Goal: Task Accomplishment & Management: Use online tool/utility

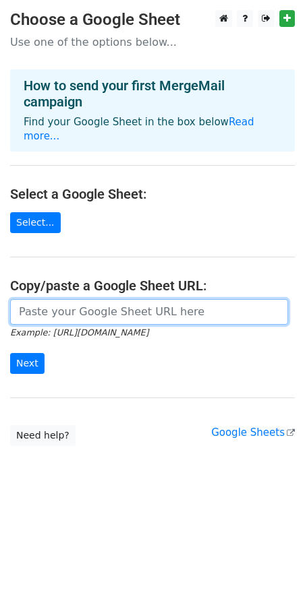
click at [181, 303] on input "url" at bounding box center [149, 312] width 278 height 26
click at [61, 303] on input "url" at bounding box center [149, 312] width 278 height 26
paste input "https://docs.google.com/spreadsheets/d/1cO0mBiITJ6x2xi-qi4HKkoESDpVfWMSxn8zP1c4…"
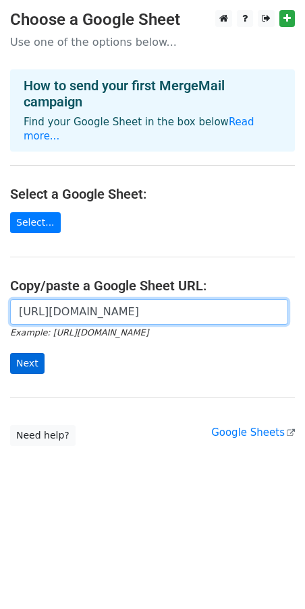
type input "https://docs.google.com/spreadsheets/d/1cO0mBiITJ6x2xi-qi4HKkoESDpVfWMSxn8zP1c4…"
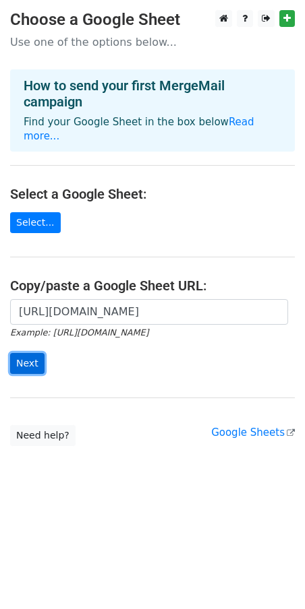
scroll to position [0, 0]
click at [34, 353] on input "Next" at bounding box center [27, 363] width 34 height 21
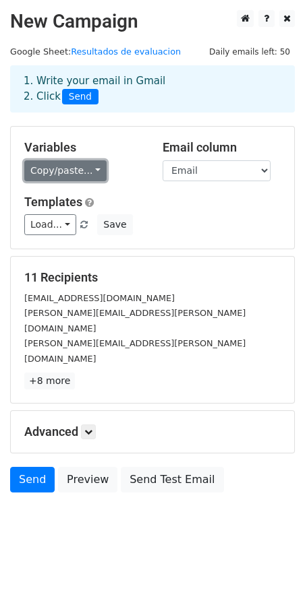
click at [84, 170] on link "Copy/paste..." at bounding box center [65, 170] width 82 height 21
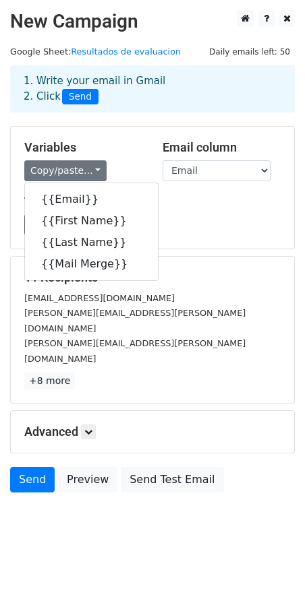
click at [160, 209] on h5 "Templates" at bounding box center [152, 202] width 256 height 15
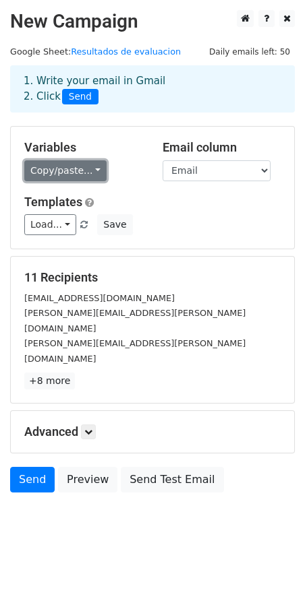
click at [56, 175] on link "Copy/paste..." at bounding box center [65, 170] width 82 height 21
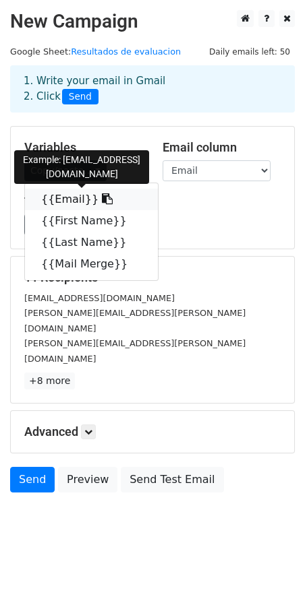
click at [66, 202] on link "{{Email}}" at bounding box center [91, 200] width 133 height 22
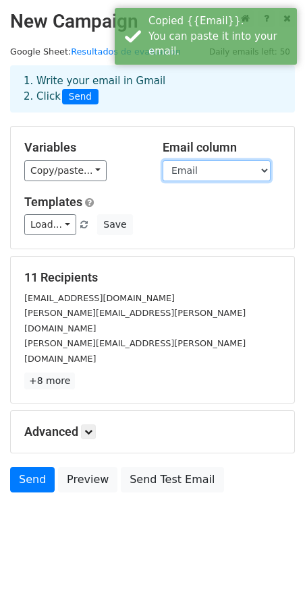
click at [197, 180] on select "Email First Name Last Name Mail Merge" at bounding box center [216, 170] width 108 height 21
click at [147, 209] on h5 "Templates" at bounding box center [152, 202] width 256 height 15
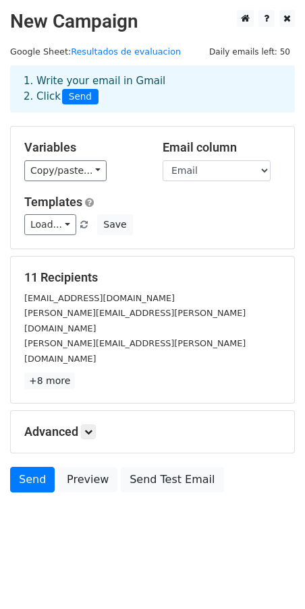
click at [195, 238] on div "Variables Copy/paste... {{Email}} {{First Name}} {{Last Name}} {{Mail Merge}} E…" at bounding box center [152, 188] width 283 height 122
click at [92, 428] on icon at bounding box center [88, 432] width 8 height 8
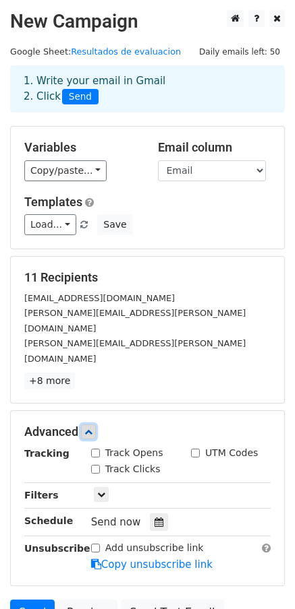
click at [92, 428] on icon at bounding box center [88, 432] width 8 height 8
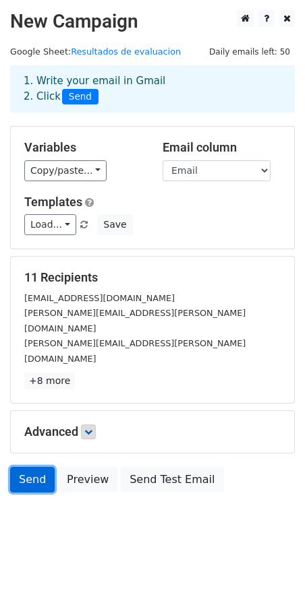
click at [27, 467] on link "Send" at bounding box center [32, 480] width 44 height 26
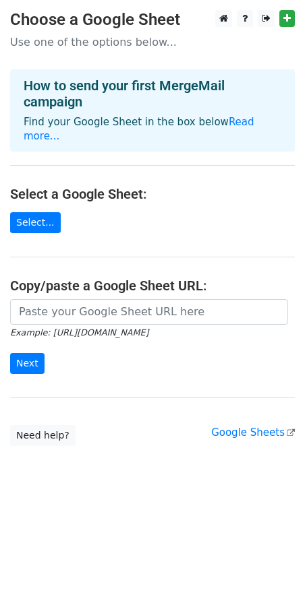
click at [215, 214] on main "Choose a Google Sheet Use one of the options below... How to send your first Me…" at bounding box center [152, 228] width 305 height 436
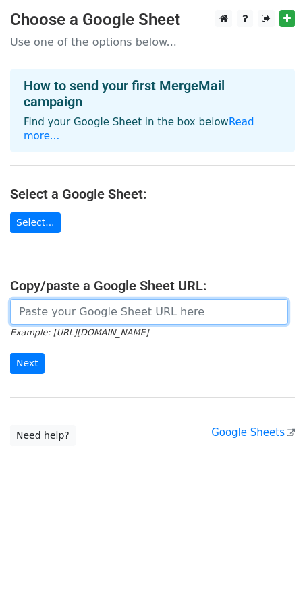
click at [51, 309] on input "url" at bounding box center [149, 312] width 278 height 26
paste input "https://docs.google.com/spreadsheets/d/19p3Rk4T3uGCt8dmssMgXxAlYHEIjsIoUIFowhj8…"
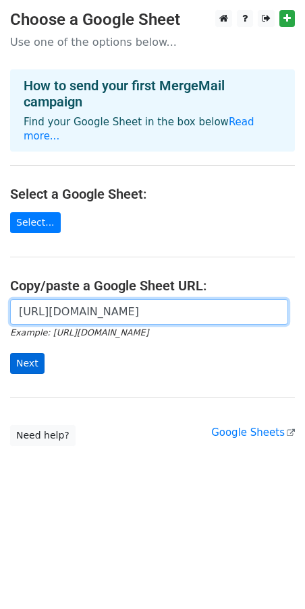
type input "https://docs.google.com/spreadsheets/d/19p3Rk4T3uGCt8dmssMgXxAlYHEIjsIoUIFowhj8…"
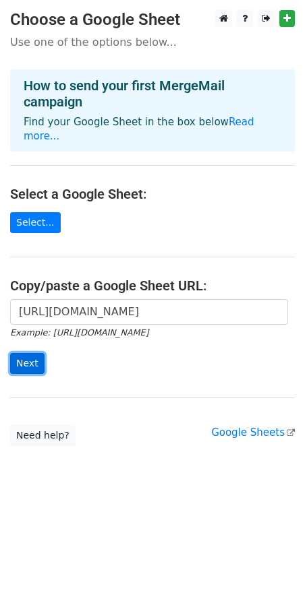
click at [36, 353] on input "Next" at bounding box center [27, 363] width 34 height 21
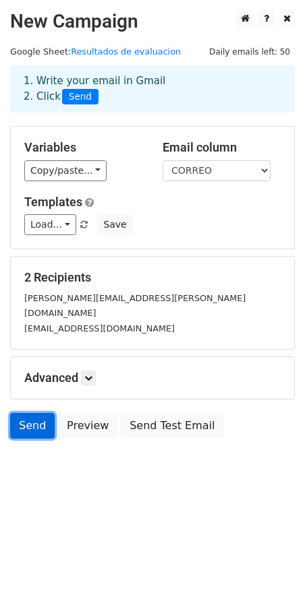
click at [30, 415] on link "Send" at bounding box center [32, 426] width 44 height 26
click at [111, 92] on div "1. Write your email in Gmail 2. Click Send" at bounding box center [152, 88] width 278 height 31
click at [81, 96] on span "Send" at bounding box center [80, 97] width 36 height 16
click at [88, 357] on div "Advanced Tracking Track Opens UTM Codes Track Clicks Filters Only include sprea…" at bounding box center [152, 378] width 283 height 42
click at [87, 374] on icon at bounding box center [88, 378] width 8 height 8
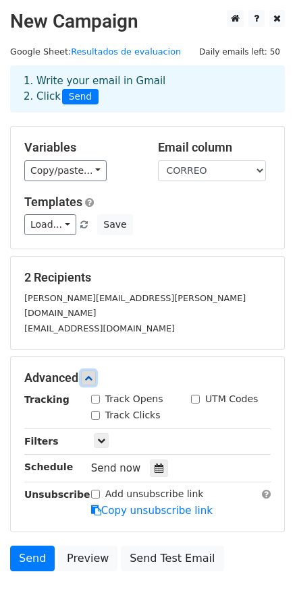
click at [87, 374] on icon at bounding box center [88, 378] width 8 height 8
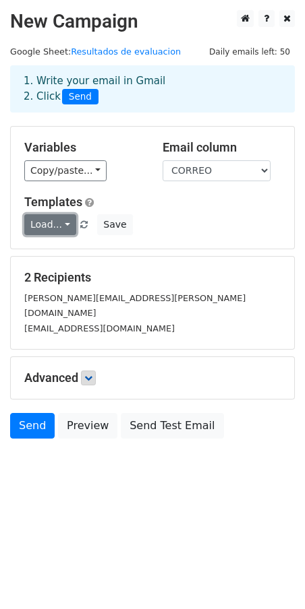
click at [58, 226] on link "Load..." at bounding box center [50, 224] width 52 height 21
click at [195, 225] on div "Load... No templates saved Save" at bounding box center [152, 224] width 276 height 21
click at [73, 98] on span "Send" at bounding box center [80, 97] width 36 height 16
click at [227, 156] on div "Email column CORREO NOMBRE PUESTO" at bounding box center [221, 160] width 138 height 41
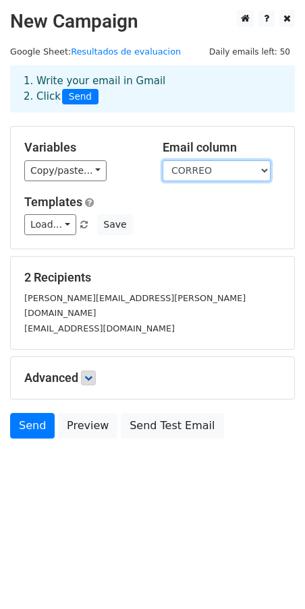
click at [226, 171] on select "CORREO NOMBRE PUESTO" at bounding box center [216, 170] width 108 height 21
click at [225, 259] on div "2 Recipients guzman.alla.2004@gmail.com alopezg87@miumg.edu.gt.com" at bounding box center [152, 303] width 283 height 92
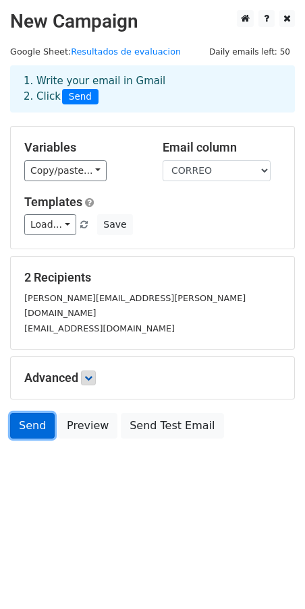
click at [30, 413] on link "Send" at bounding box center [32, 426] width 44 height 26
click at [105, 477] on body "New Campaign Daily emails left: 50 Google Sheet: Resultados de evaluacion 1. Wr…" at bounding box center [152, 254] width 305 height 489
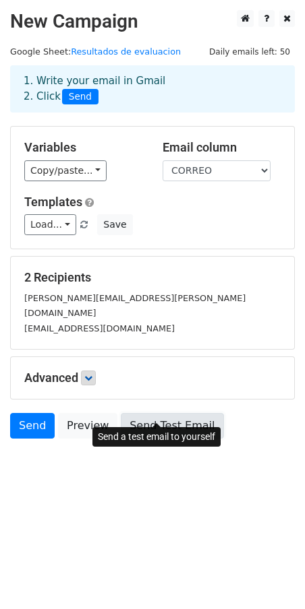
click at [161, 413] on link "Send Test Email" at bounding box center [172, 426] width 102 height 26
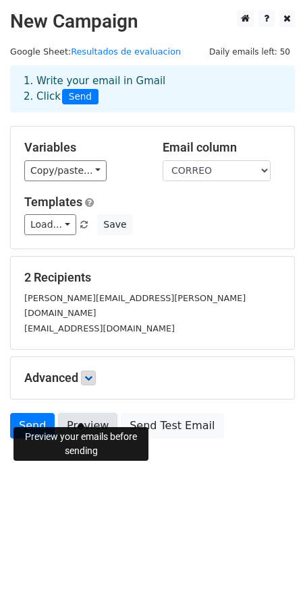
click at [88, 413] on link "Preview" at bounding box center [87, 426] width 59 height 26
click at [64, 500] on html "New Campaign Daily emails left: 50 Google Sheet: Resultados de evaluacion 1. Wr…" at bounding box center [152, 304] width 305 height 609
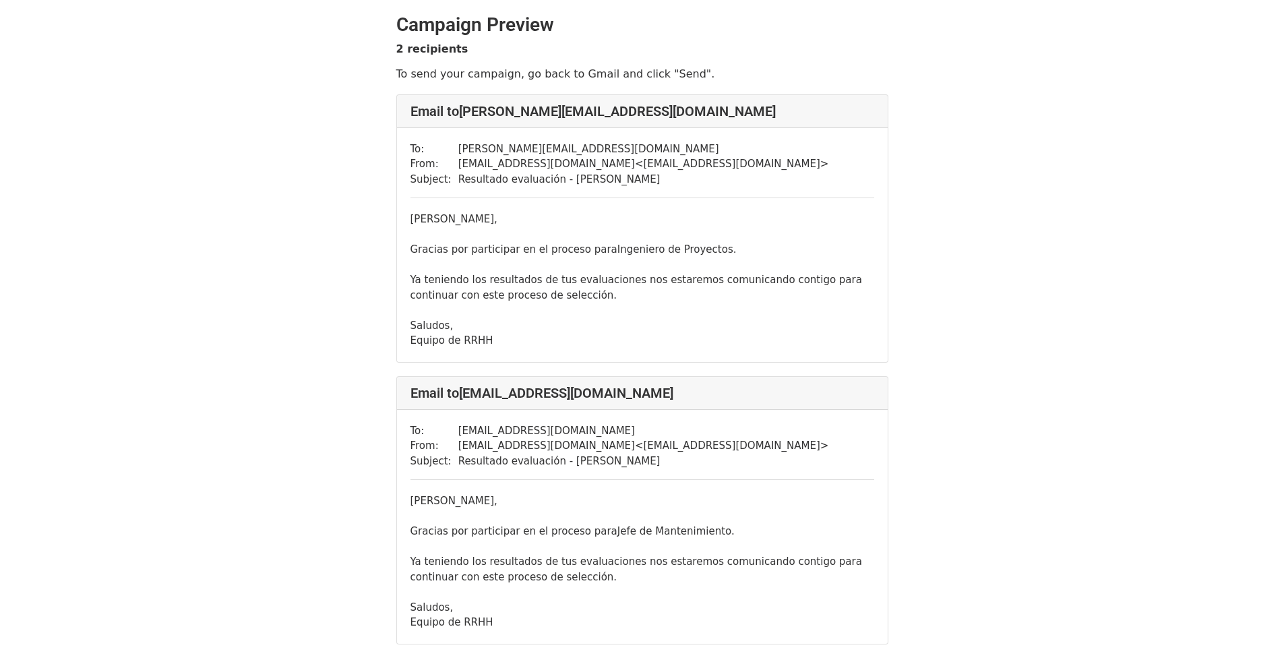
click at [529, 334] on div "Equipo de RRHH" at bounding box center [643, 341] width 464 height 16
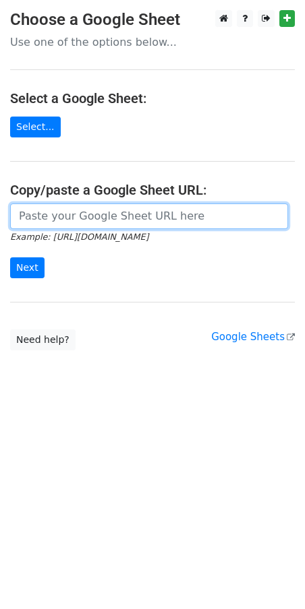
click at [91, 206] on input "url" at bounding box center [149, 217] width 278 height 26
paste input "[URL][DOMAIN_NAME]"
type input "[URL][DOMAIN_NAME]"
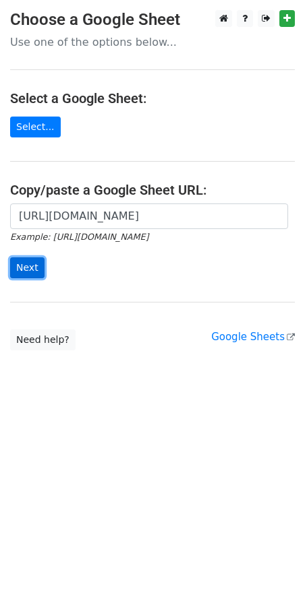
click at [21, 273] on input "Next" at bounding box center [27, 268] width 34 height 21
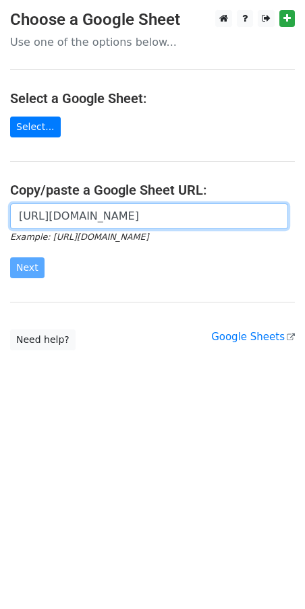
click at [66, 224] on input "[URL][DOMAIN_NAME]" at bounding box center [149, 217] width 278 height 26
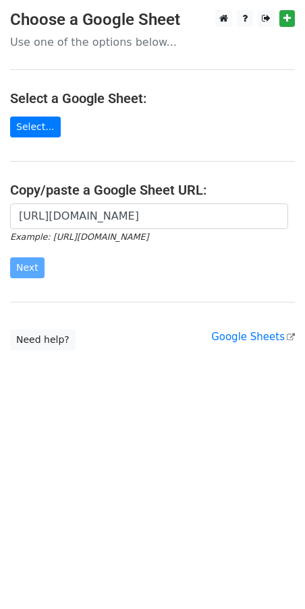
click at [111, 292] on div "https://docs.google.com/spreadsheets/d/19p3Rk4T3uGCt8dmssMgXxAlYHEIjsIoUIFowhj8…" at bounding box center [152, 248] width 305 height 89
click at [119, 394] on body "Choose a Google Sheet Use one of the options below... Select a Google Sheet: Se…" at bounding box center [152, 207] width 305 height 394
click at [38, 133] on link "Select..." at bounding box center [35, 127] width 51 height 21
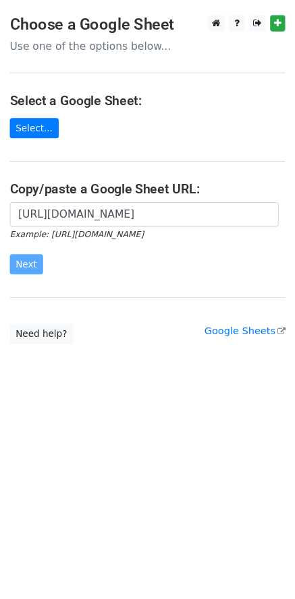
scroll to position [10, 0]
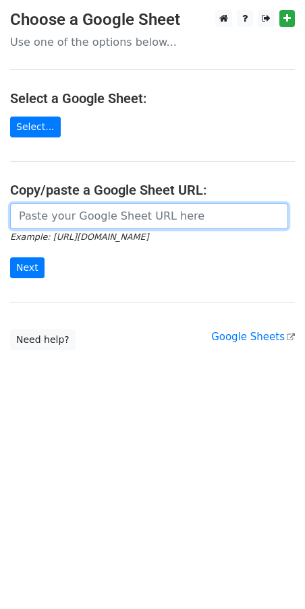
click at [98, 218] on input "url" at bounding box center [149, 217] width 278 height 26
paste input "[URL][DOMAIN_NAME]"
type input "[URL][DOMAIN_NAME]"
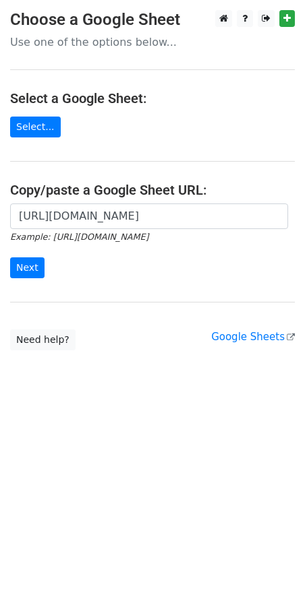
scroll to position [0, 0]
click at [21, 273] on input "Next" at bounding box center [27, 268] width 34 height 21
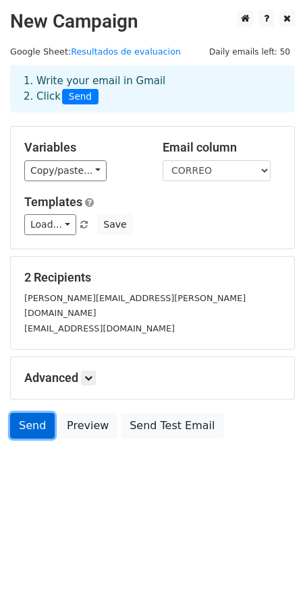
click at [32, 413] on link "Send" at bounding box center [32, 426] width 44 height 26
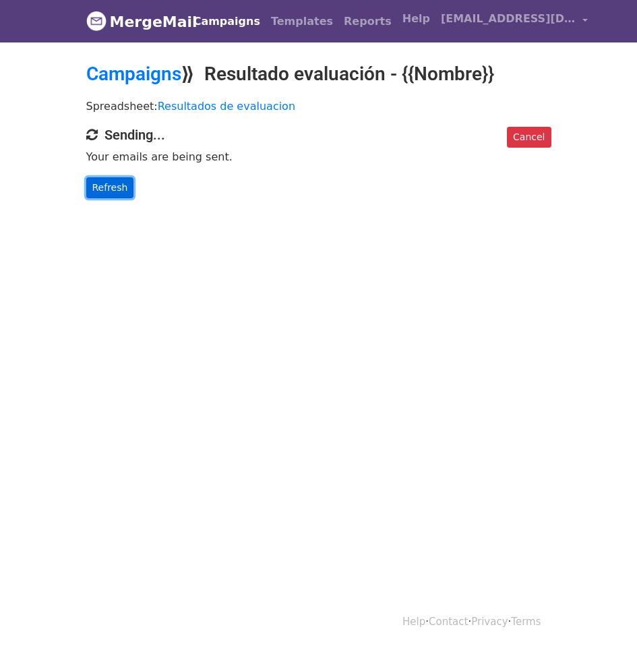
click at [109, 183] on link "Refresh" at bounding box center [110, 187] width 48 height 21
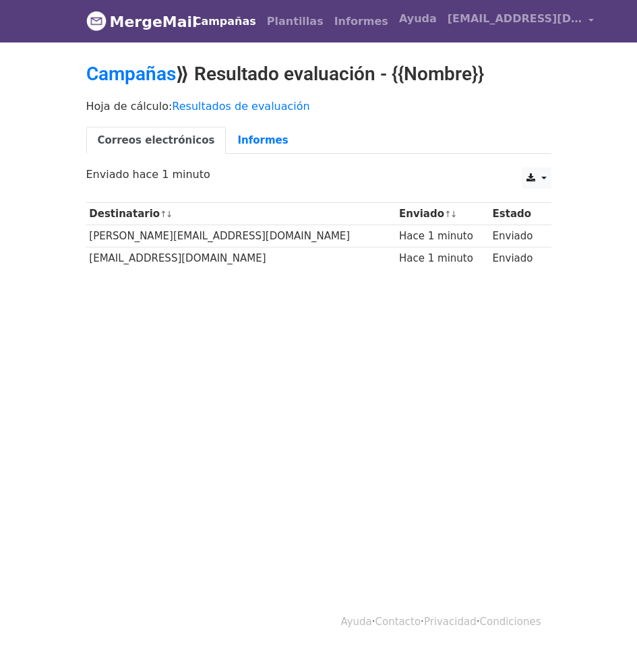
click at [463, 400] on html "MergeMail Campañas Plantillas Informes Abrir Gmail Correos electrónicos diarios…" at bounding box center [318, 324] width 637 height 648
click at [249, 140] on font "Informes" at bounding box center [262, 140] width 51 height 12
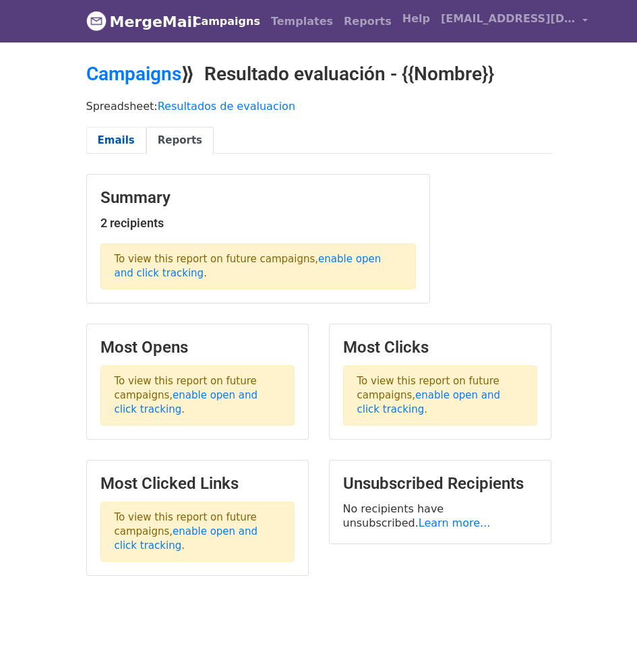
click at [121, 140] on link "Emails" at bounding box center [116, 141] width 60 height 28
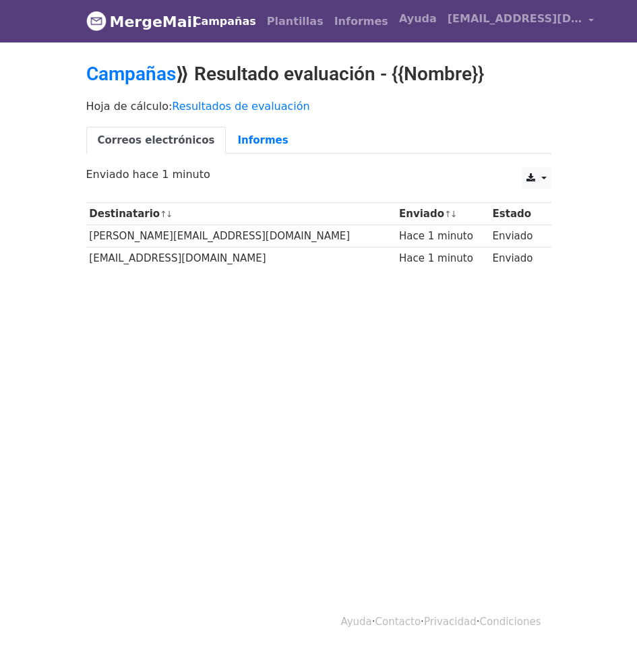
click at [462, 161] on div "Hoja de cálculo: Resultados de evaluación Correos electrónicos Informes" at bounding box center [318, 130] width 485 height 76
